Goal: Find specific page/section: Find specific page/section

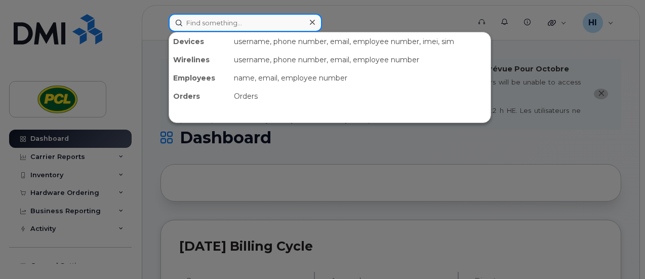
click at [197, 17] on input at bounding box center [244, 23] width 153 height 18
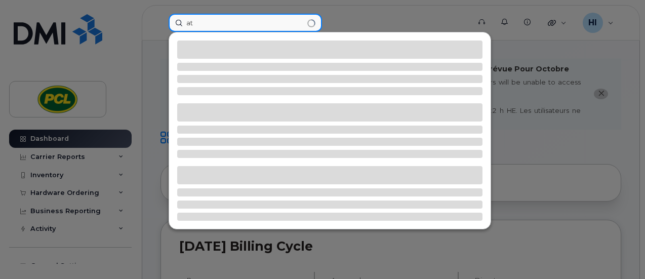
type input "a"
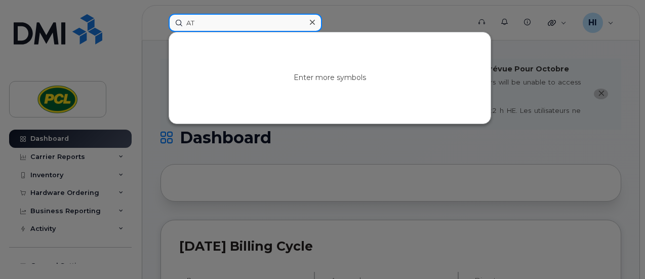
type input "A"
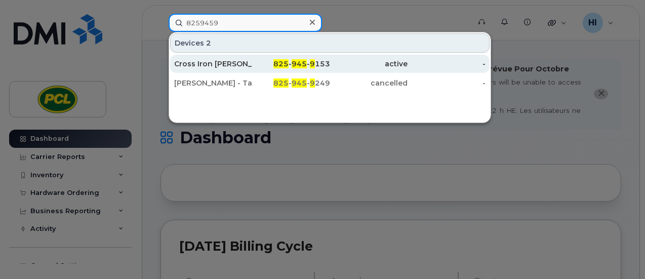
type input "8259459"
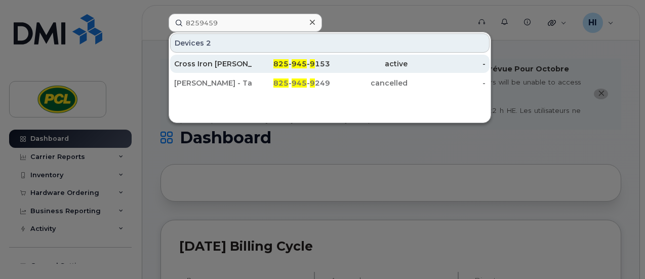
click at [232, 61] on div "Cross Iron Mills - Hub" at bounding box center [213, 64] width 78 height 10
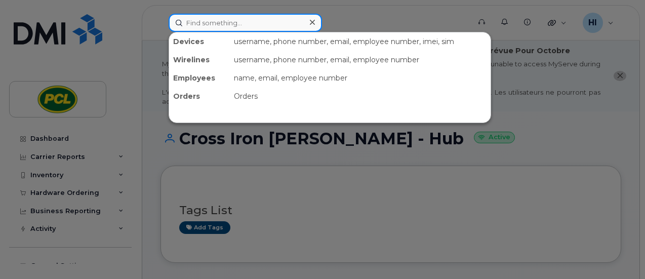
click at [202, 20] on input at bounding box center [244, 23] width 153 height 18
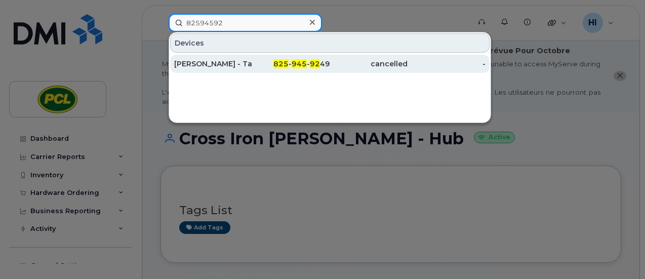
type input "82594592"
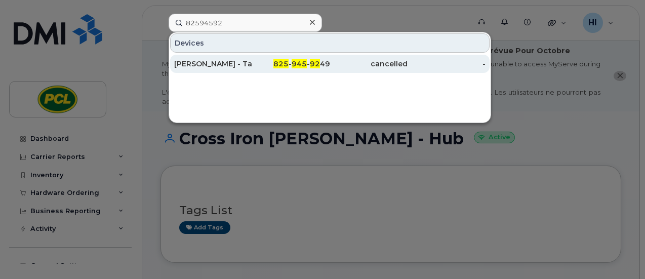
click at [212, 65] on div "[PERSON_NAME] - Tablet" at bounding box center [213, 64] width 78 height 10
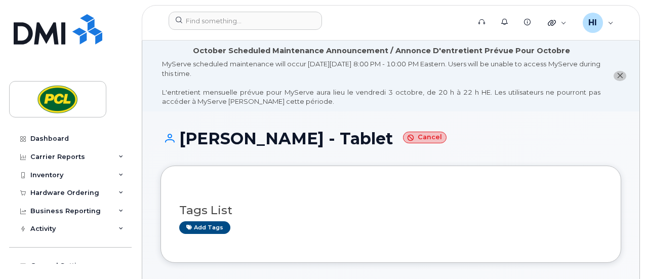
click at [482, 132] on h1 "[PERSON_NAME] - Tablet Cancel" at bounding box center [390, 139] width 460 height 18
